Goal: Book appointment/travel/reservation

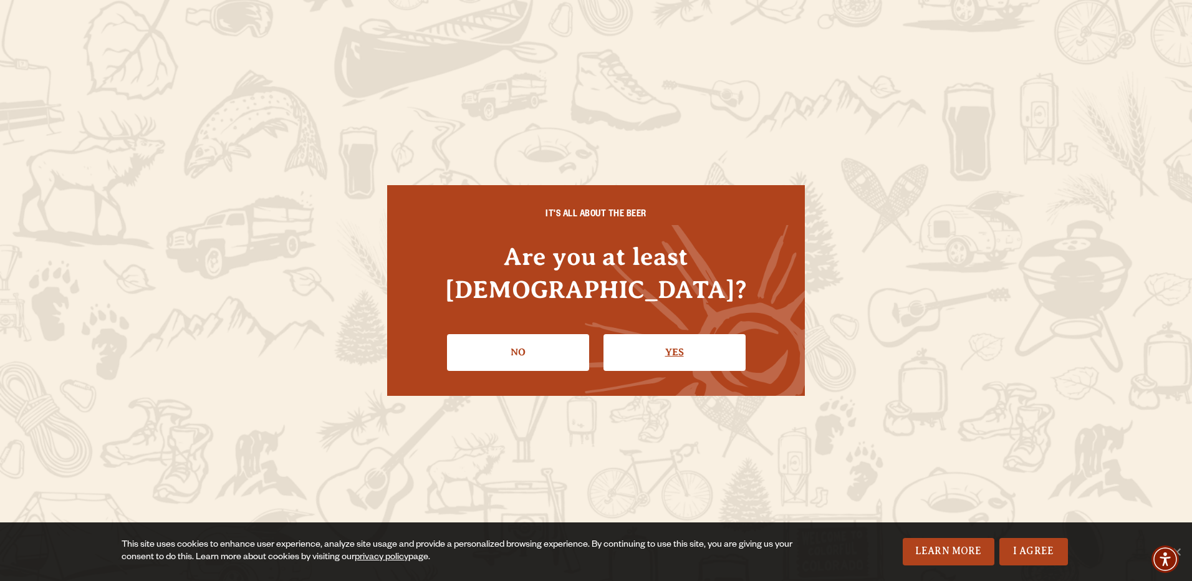
click at [631, 353] on link "Yes" at bounding box center [675, 352] width 142 height 36
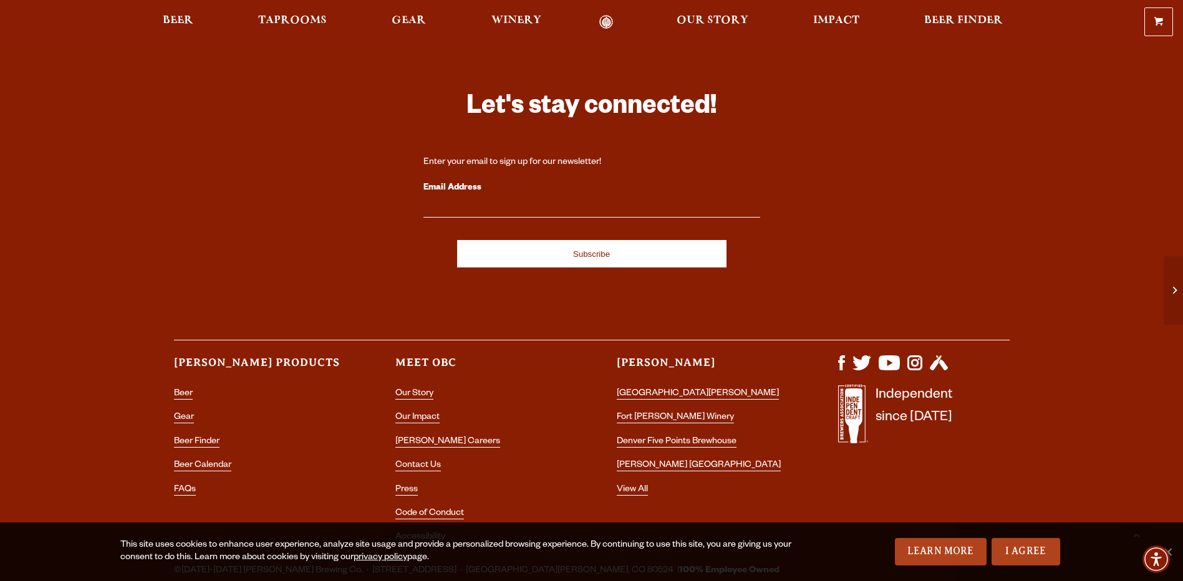
scroll to position [3586, 0]
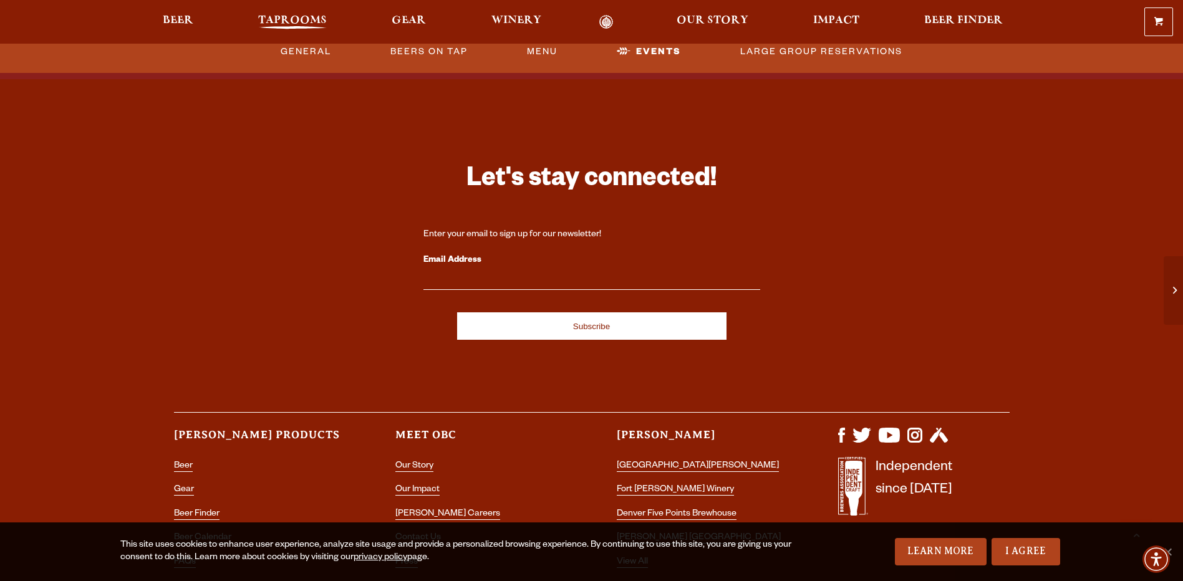
click at [266, 22] on span "Taprooms" at bounding box center [292, 21] width 69 height 10
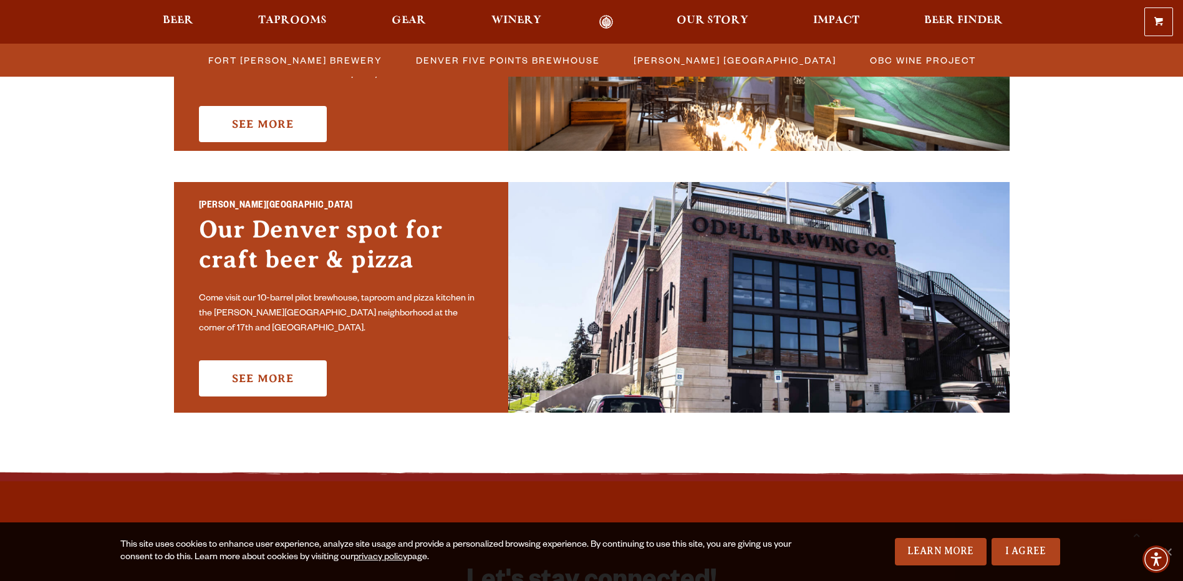
scroll to position [873, 0]
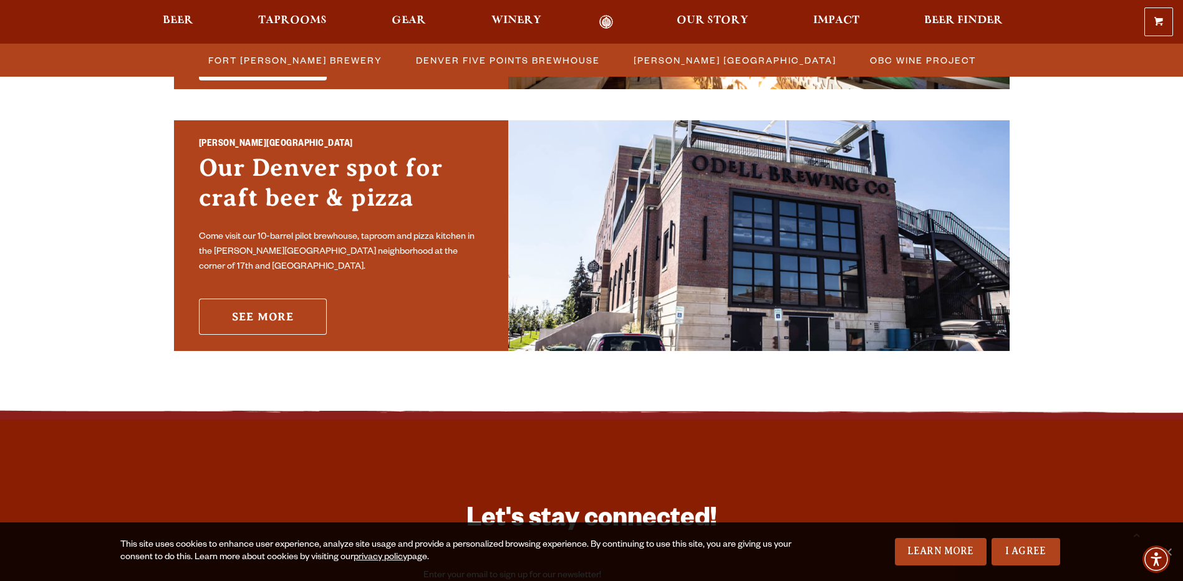
click at [301, 305] on link "See More" at bounding box center [263, 317] width 128 height 36
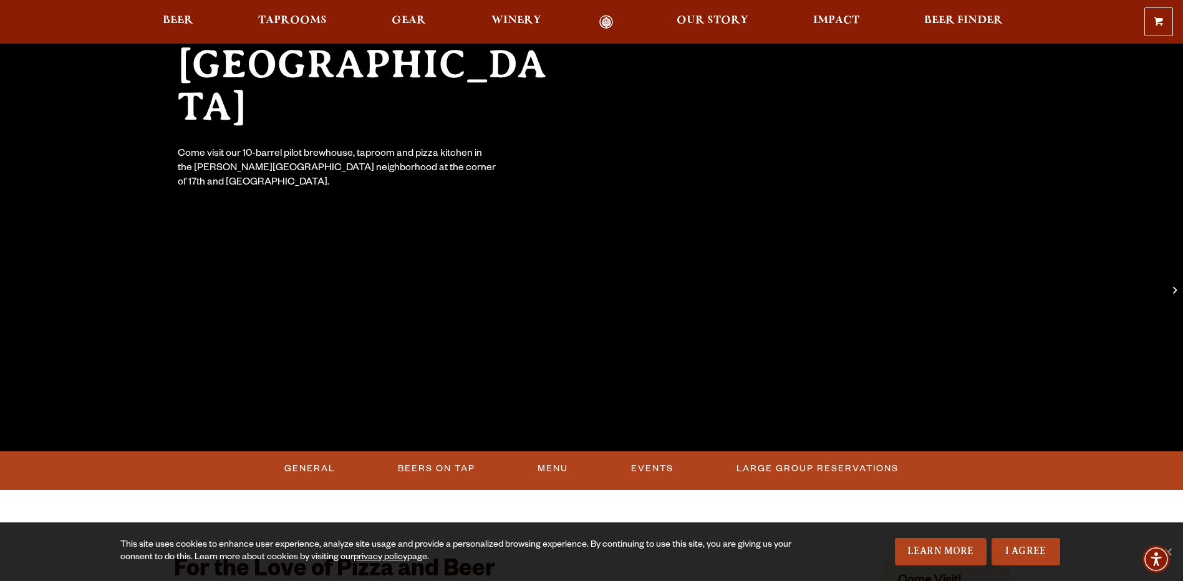
scroll to position [312, 0]
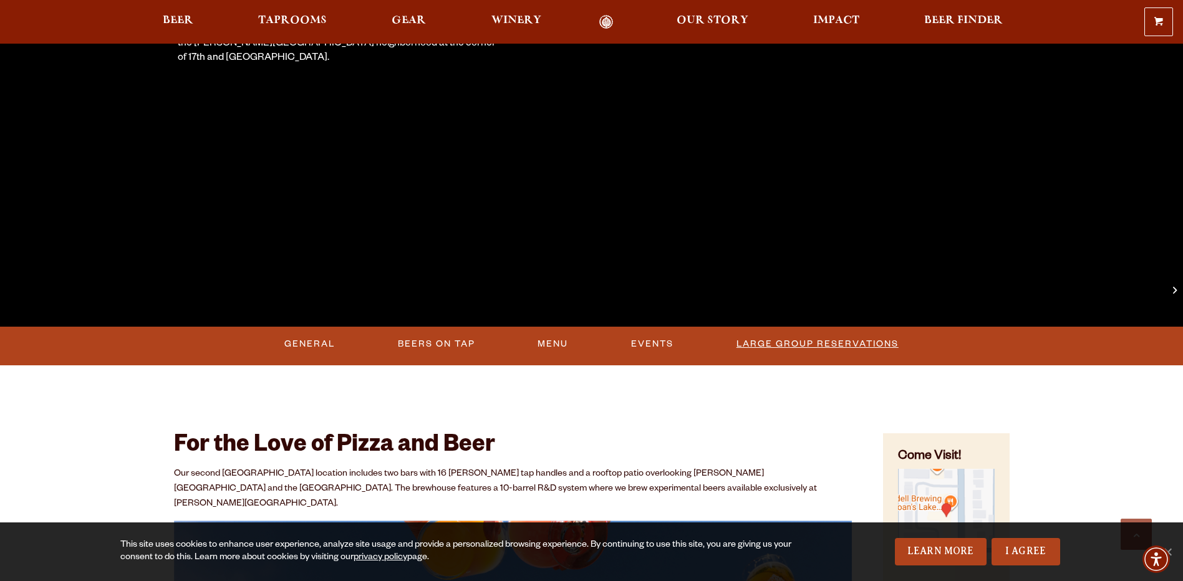
click at [817, 338] on link "Large Group Reservations" at bounding box center [817, 344] width 172 height 29
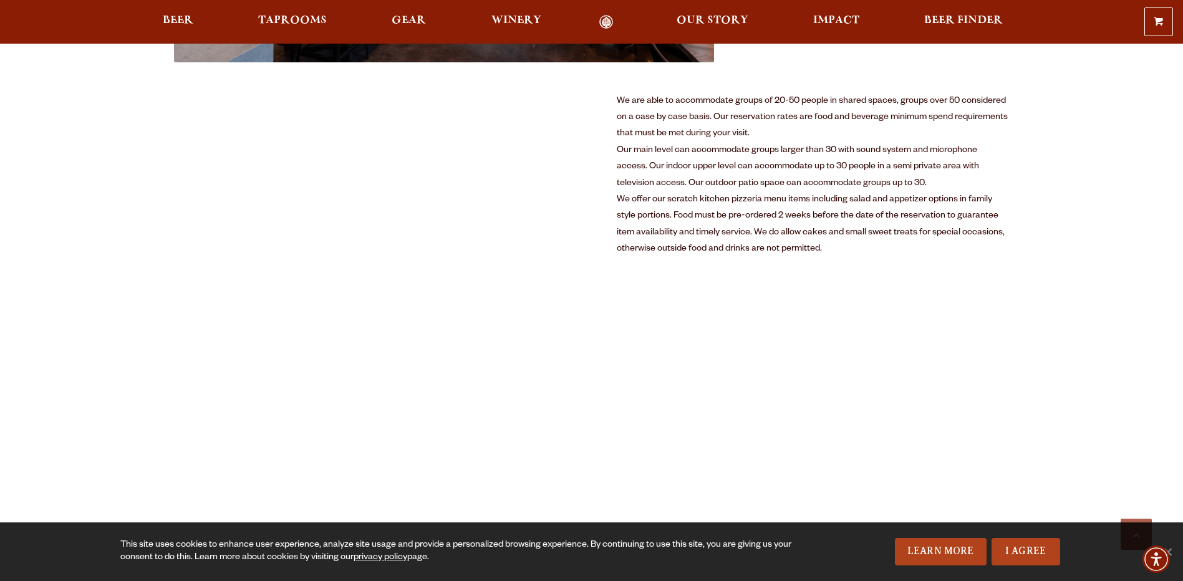
scroll to position [561, 0]
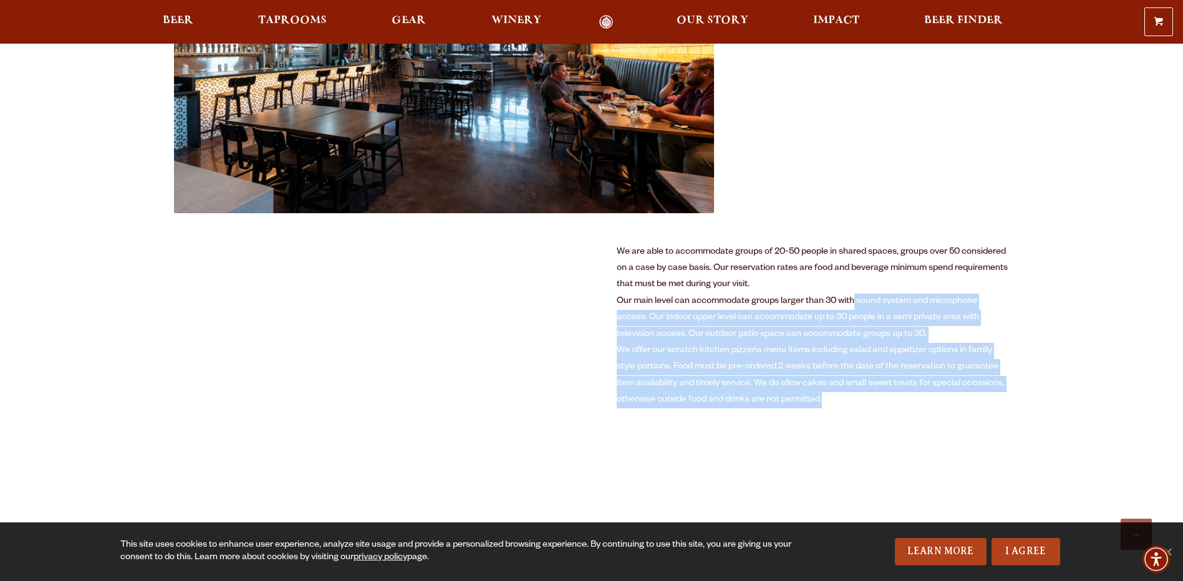
drag, startPoint x: 853, startPoint y: 307, endPoint x: 850, endPoint y: 402, distance: 94.8
click at [850, 402] on div "We are able to accommodate groups of 20-50 people in shared spaces, groups over…" at bounding box center [813, 326] width 393 height 165
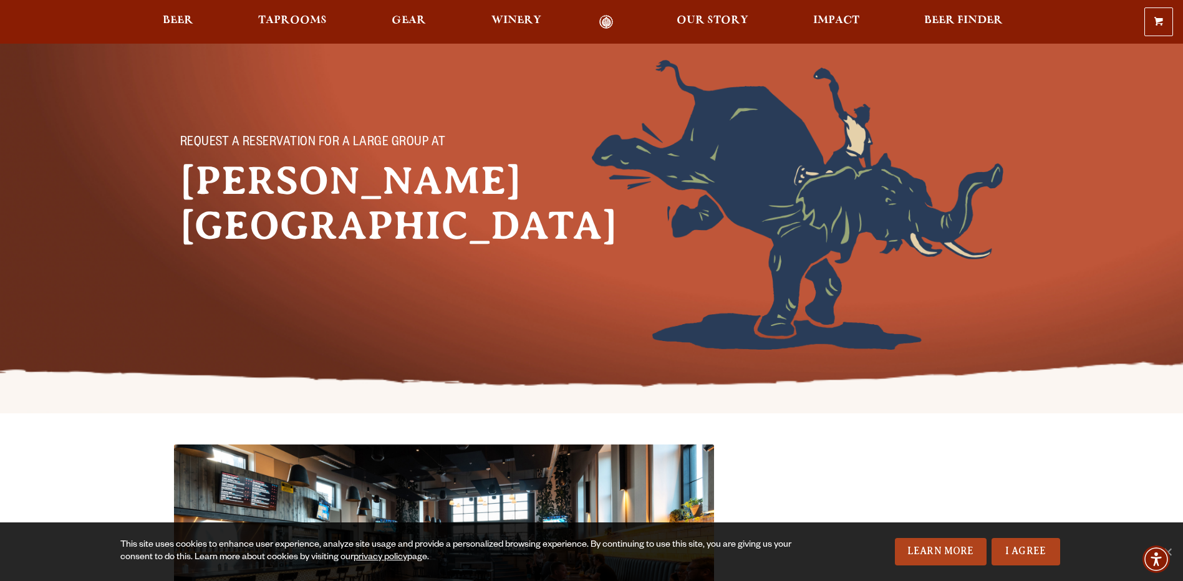
scroll to position [0, 0]
